Goal: Task Accomplishment & Management: Complete application form

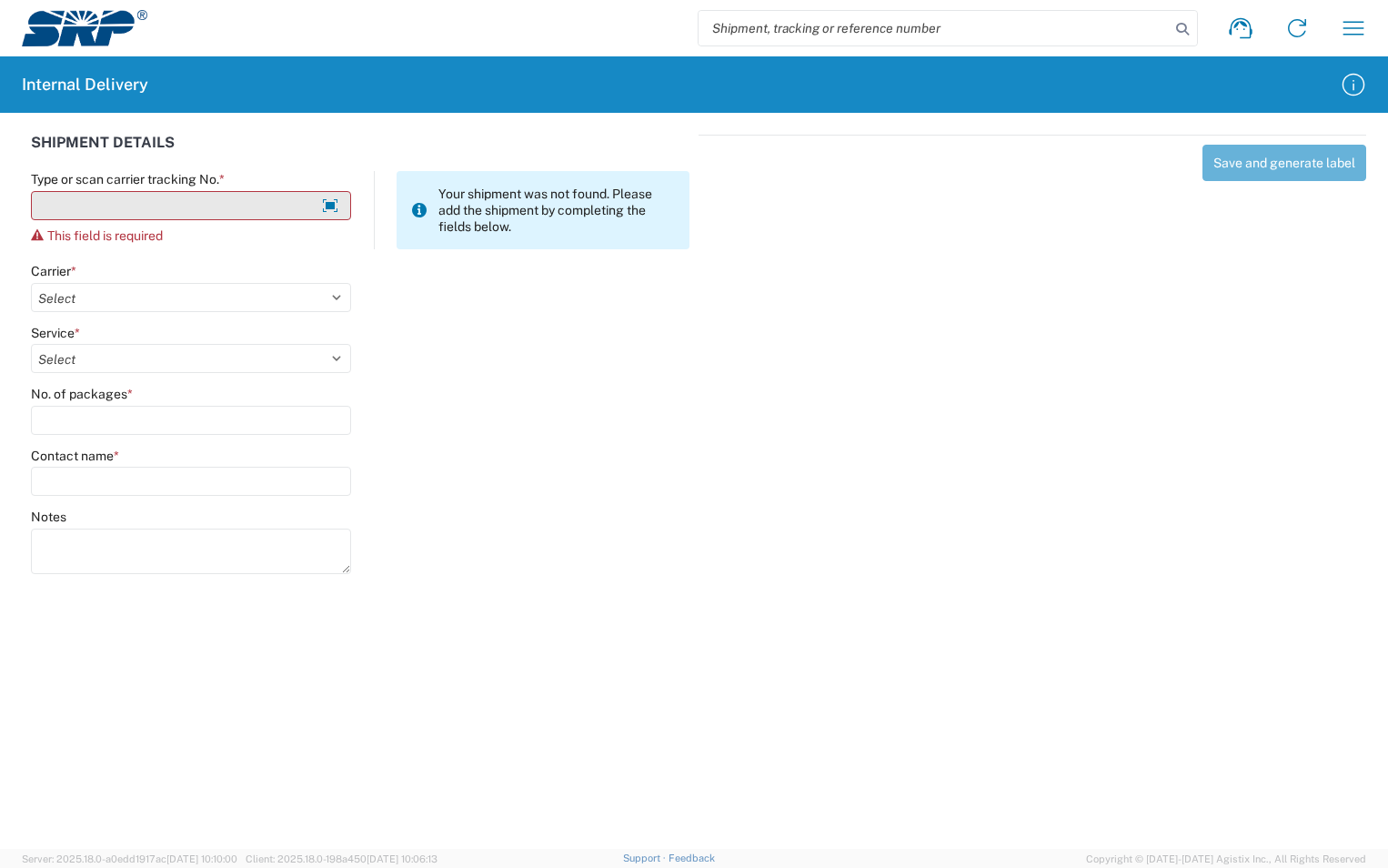
click at [132, 199] on input "Type or scan carrier tracking No. *" at bounding box center [191, 206] width 320 height 29
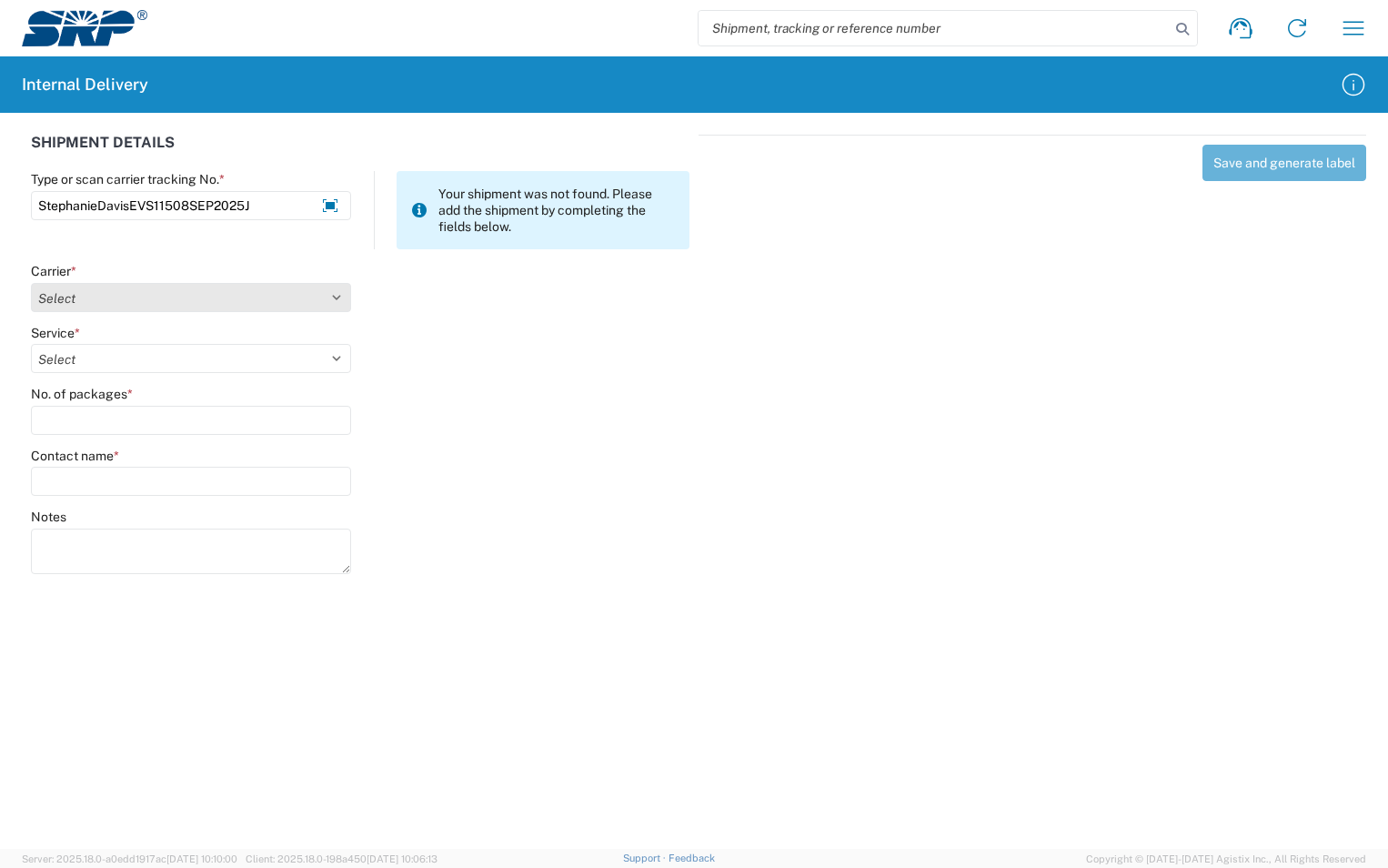
type input "StephanieDavisEVS11508SEP2025J"
click at [321, 296] on select "Select Amazon Logistics ATI Trucking BC Dimerco Logistics Empire Southwest FedE…" at bounding box center [191, 297] width 320 height 29
select select "18713"
click at [31, 283] on select "Select Amazon Logistics ATI Trucking BC Dimerco Logistics Empire Southwest FedE…" at bounding box center [191, 297] width 320 height 29
type input "StephanieDavisEVS11508SEP2025J"
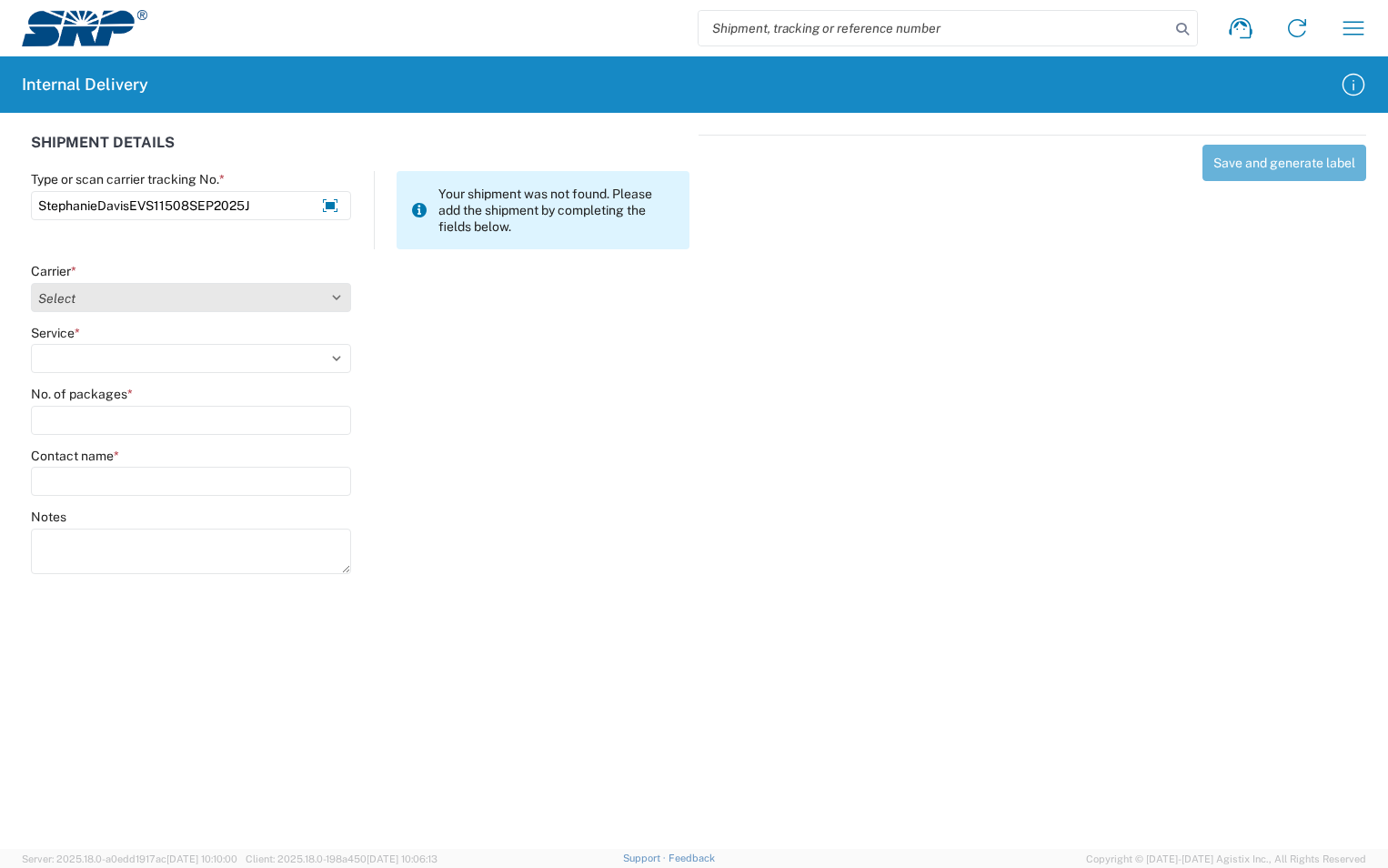
click at [334, 302] on select "Select Amazon Logistics ATI Trucking BC Dimerco Logistics Empire Southwest FedE…" at bounding box center [191, 297] width 320 height 29
select select "18713"
click at [31, 283] on select "Select Amazon Logistics ATI Trucking BC Dimerco Logistics Empire Southwest FedE…" at bounding box center [191, 297] width 320 height 29
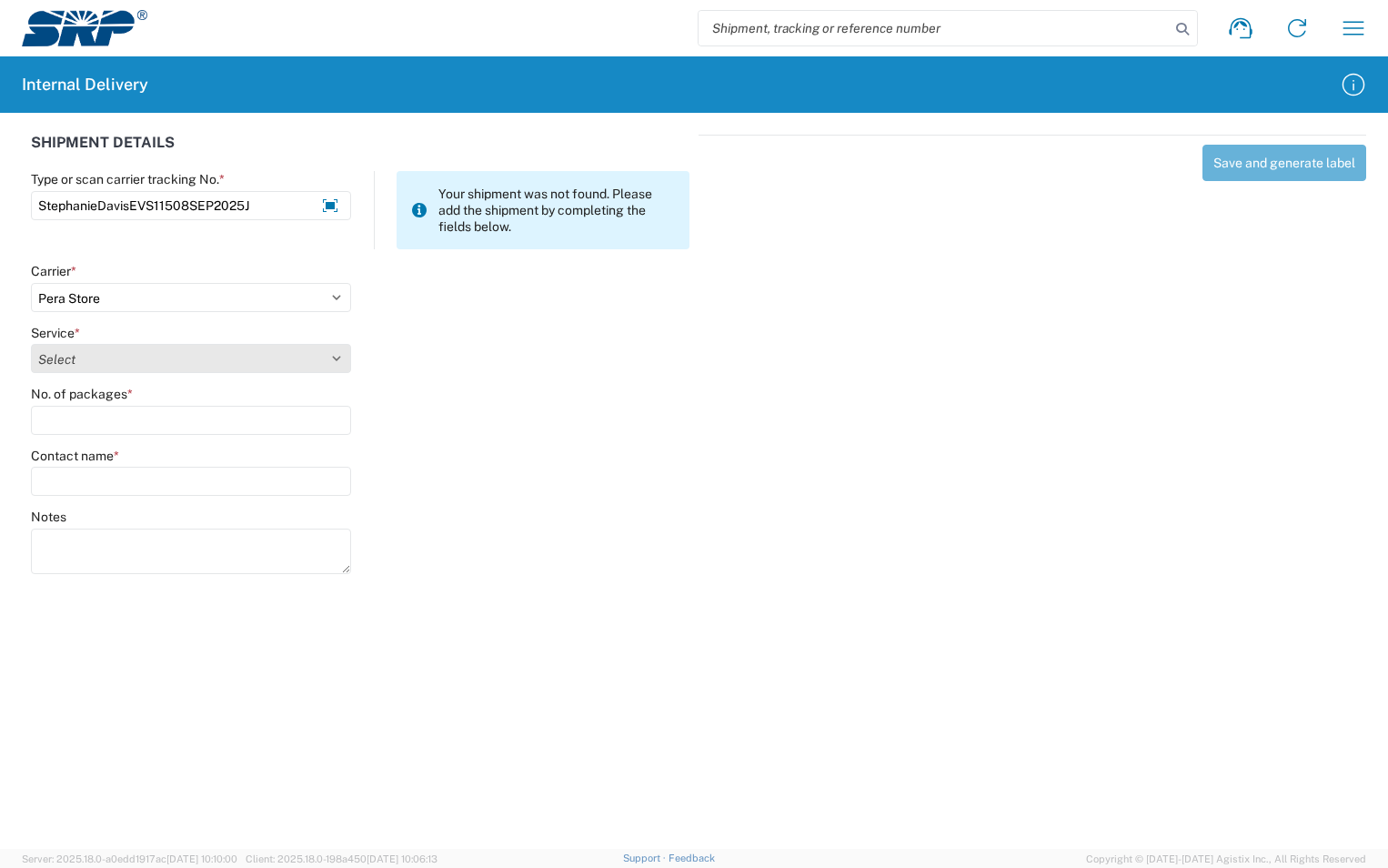
click at [116, 358] on select "Select Ground Inter-Office" at bounding box center [191, 359] width 320 height 29
select select "35763"
click at [31, 344] on select "Select Ground Inter-Office" at bounding box center [191, 359] width 320 height 29
click at [107, 413] on input "No. of packages *" at bounding box center [191, 420] width 320 height 29
type input "1"
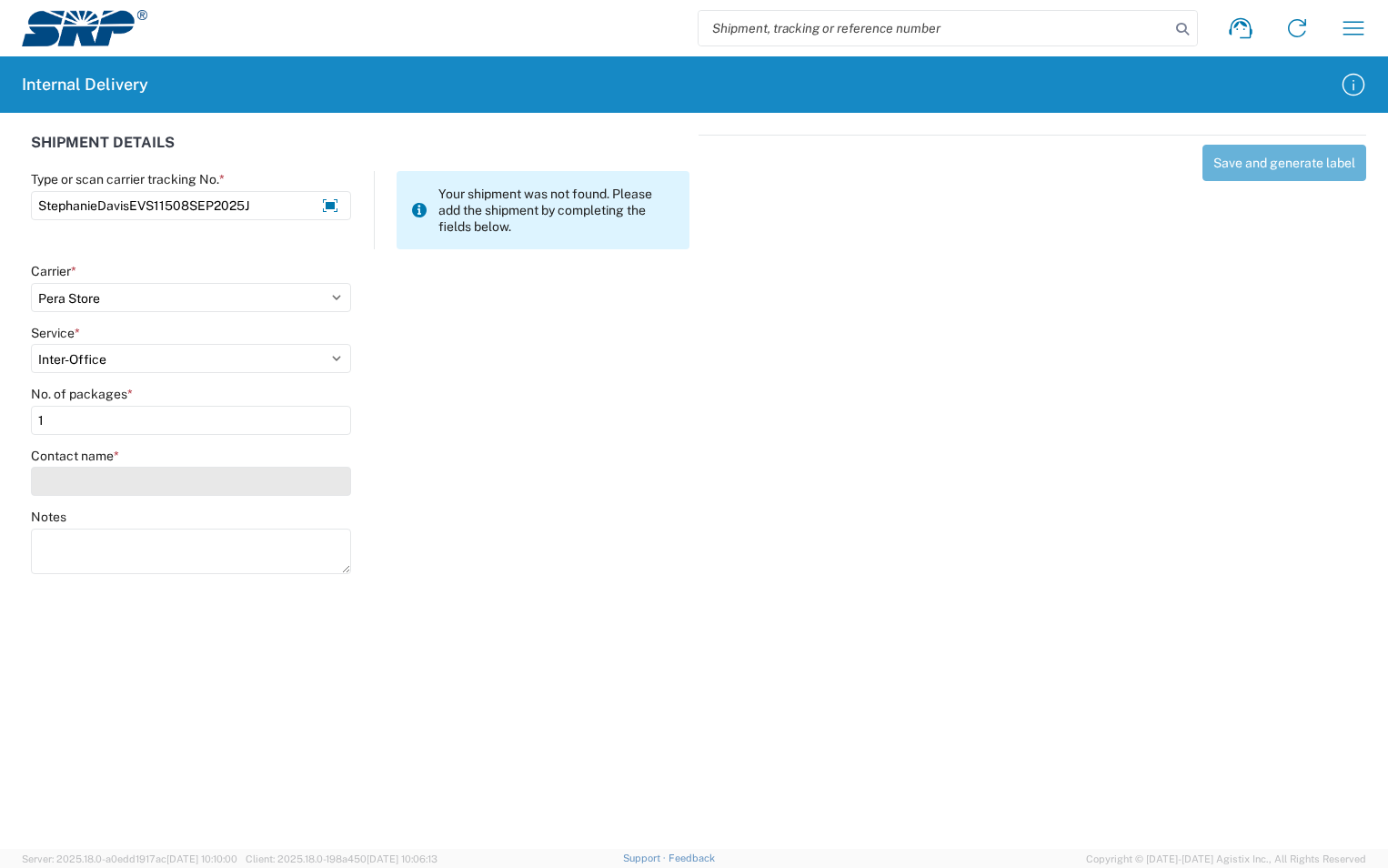
click at [109, 484] on input "Contact name *" at bounding box center [191, 481] width 320 height 29
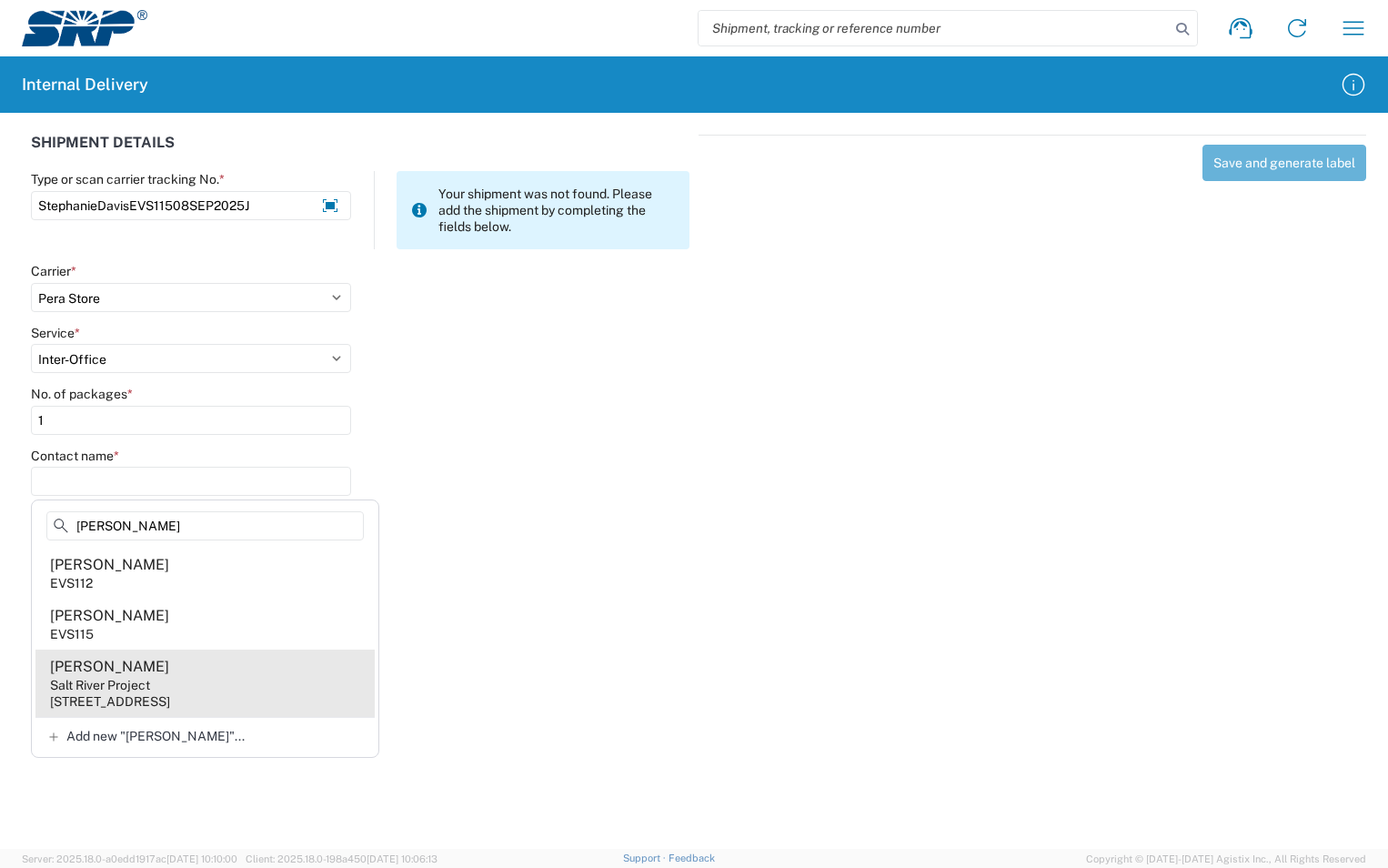
type input "[PERSON_NAME]"
click at [170, 696] on div "[STREET_ADDRESS]" at bounding box center [110, 701] width 120 height 17
type input "[PERSON_NAME]"
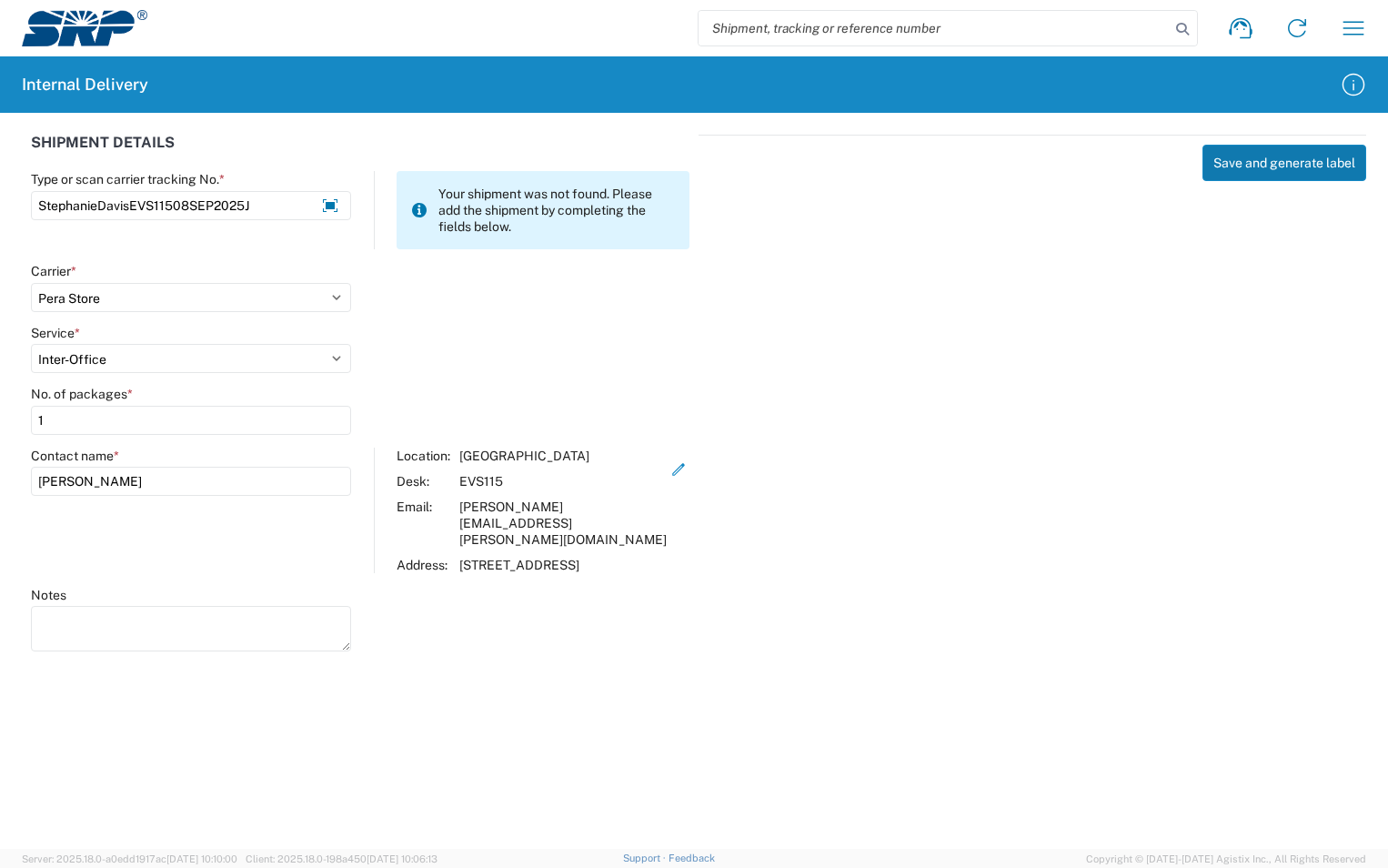
click at [1299, 159] on button "Save and generate label" at bounding box center [1284, 163] width 163 height 37
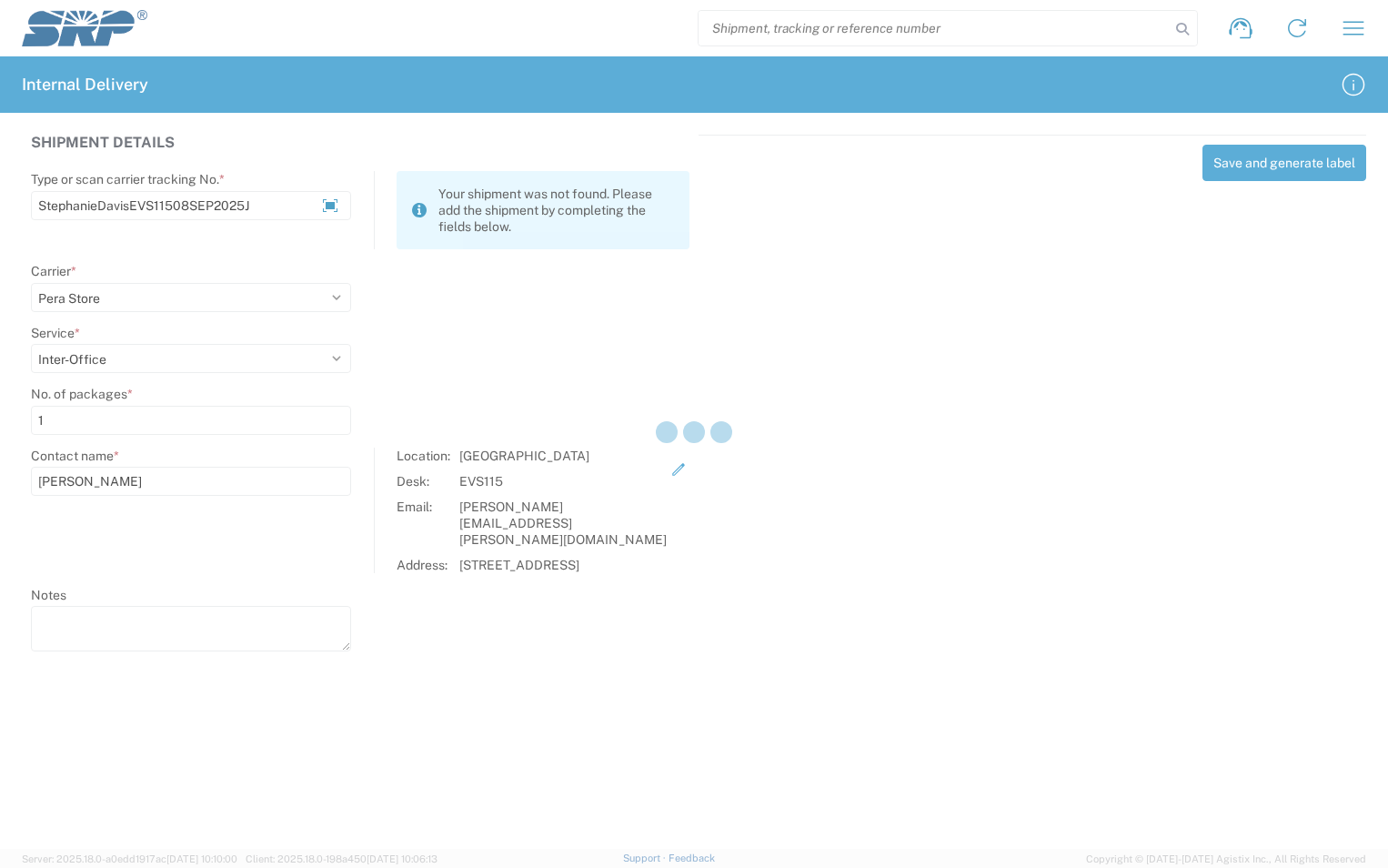
select select
